Goal: Information Seeking & Learning: Learn about a topic

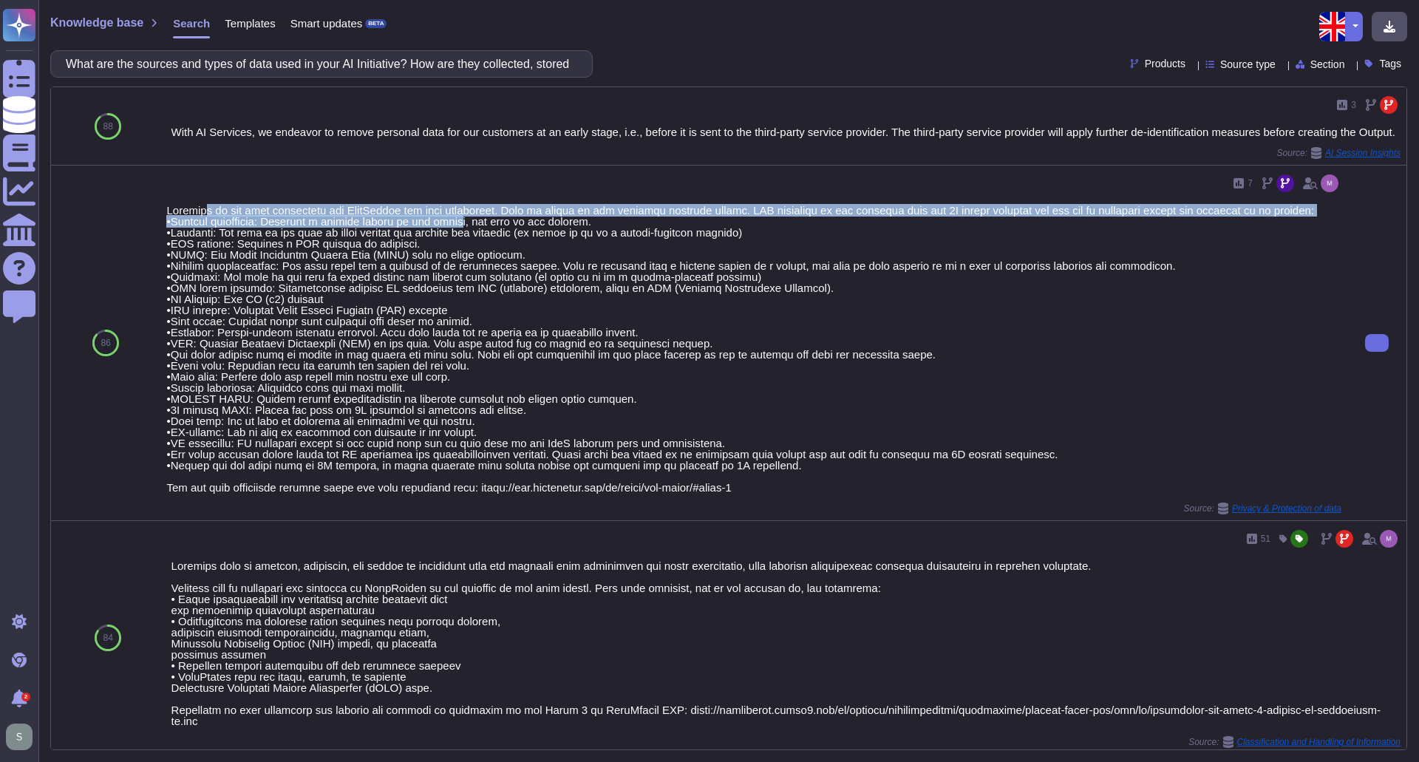
drag, startPoint x: 211, startPoint y: 217, endPoint x: 459, endPoint y: 231, distance: 248.7
click at [459, 231] on div at bounding box center [753, 349] width 1175 height 288
click at [576, 217] on div at bounding box center [753, 349] width 1175 height 288
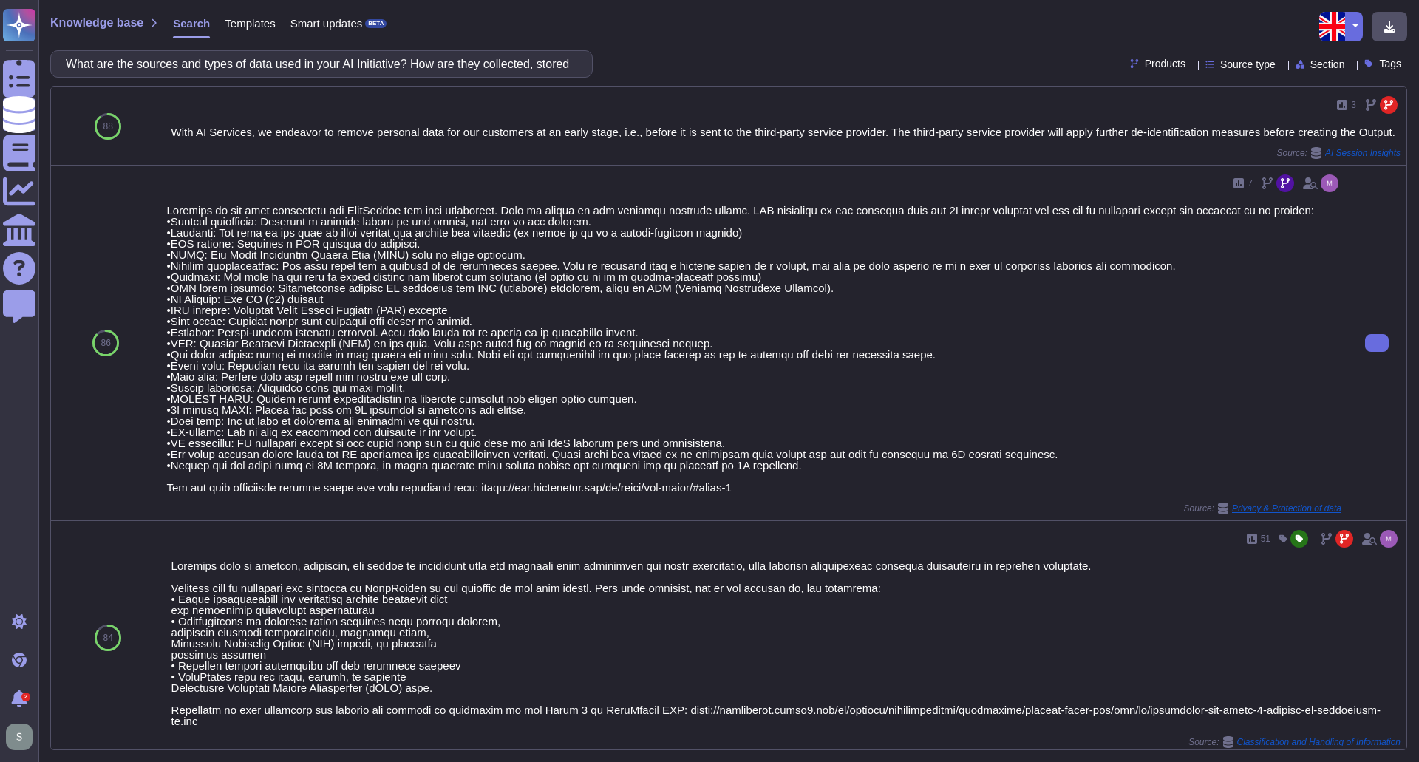
click at [742, 234] on div at bounding box center [753, 349] width 1175 height 288
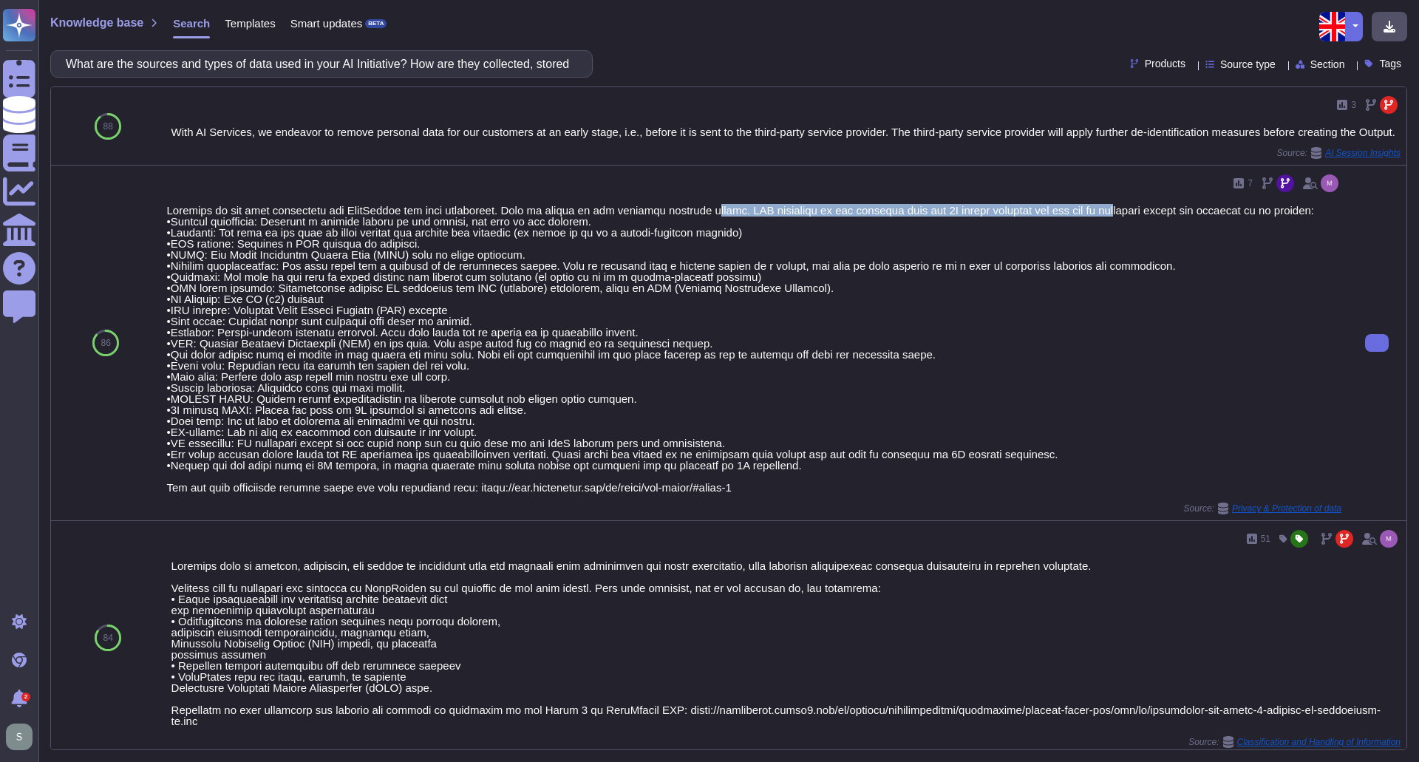
drag, startPoint x: 704, startPoint y: 217, endPoint x: 1102, endPoint y: 220, distance: 397.6
click at [1102, 220] on div at bounding box center [753, 349] width 1175 height 288
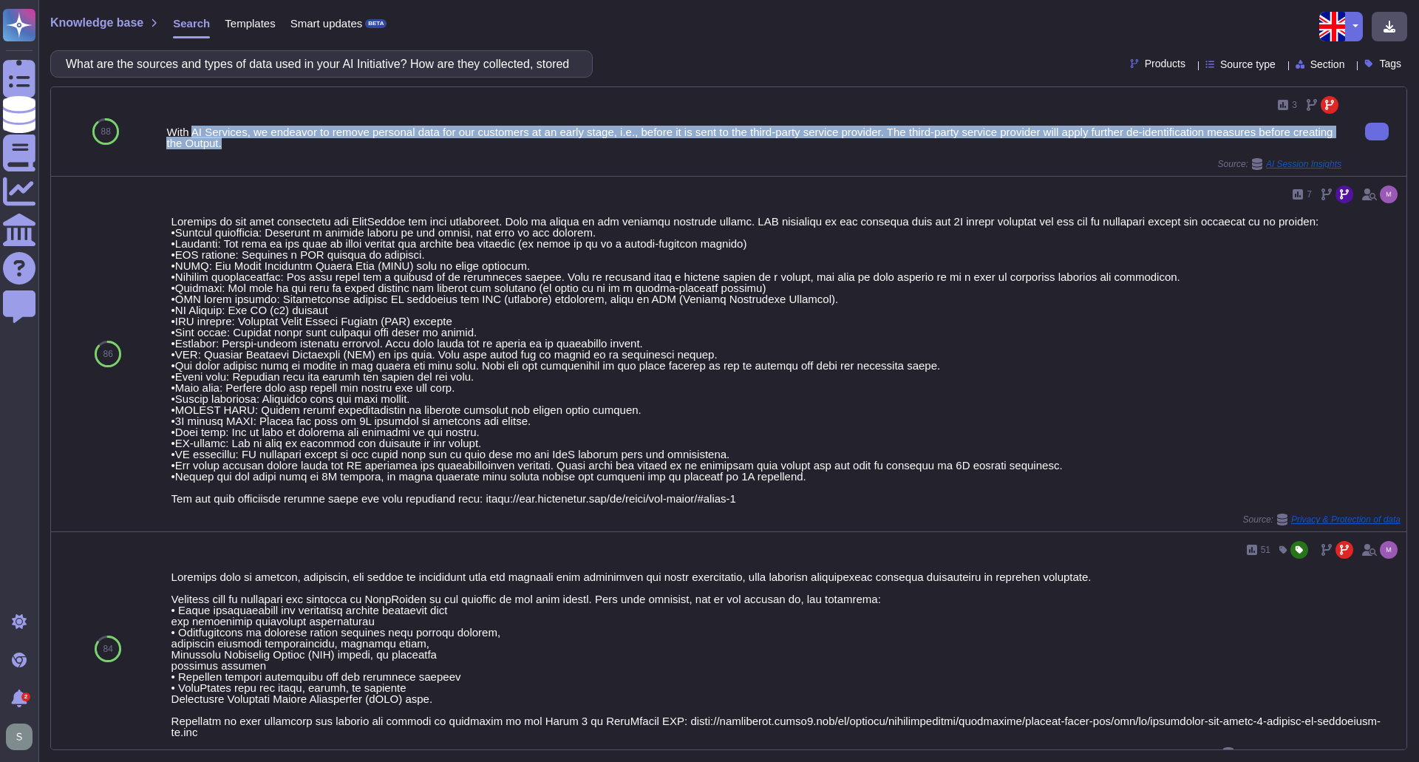
drag, startPoint x: 191, startPoint y: 129, endPoint x: 269, endPoint y: 148, distance: 79.9
click at [269, 148] on div "With AI Services, we endeavor to remove personal data for our customers at an e…" at bounding box center [753, 137] width 1175 height 22
click at [321, 142] on div "With AI Services, we endeavor to remove personal data for our customers at an e…" at bounding box center [753, 137] width 1175 height 22
